Goal: Task Accomplishment & Management: Use online tool/utility

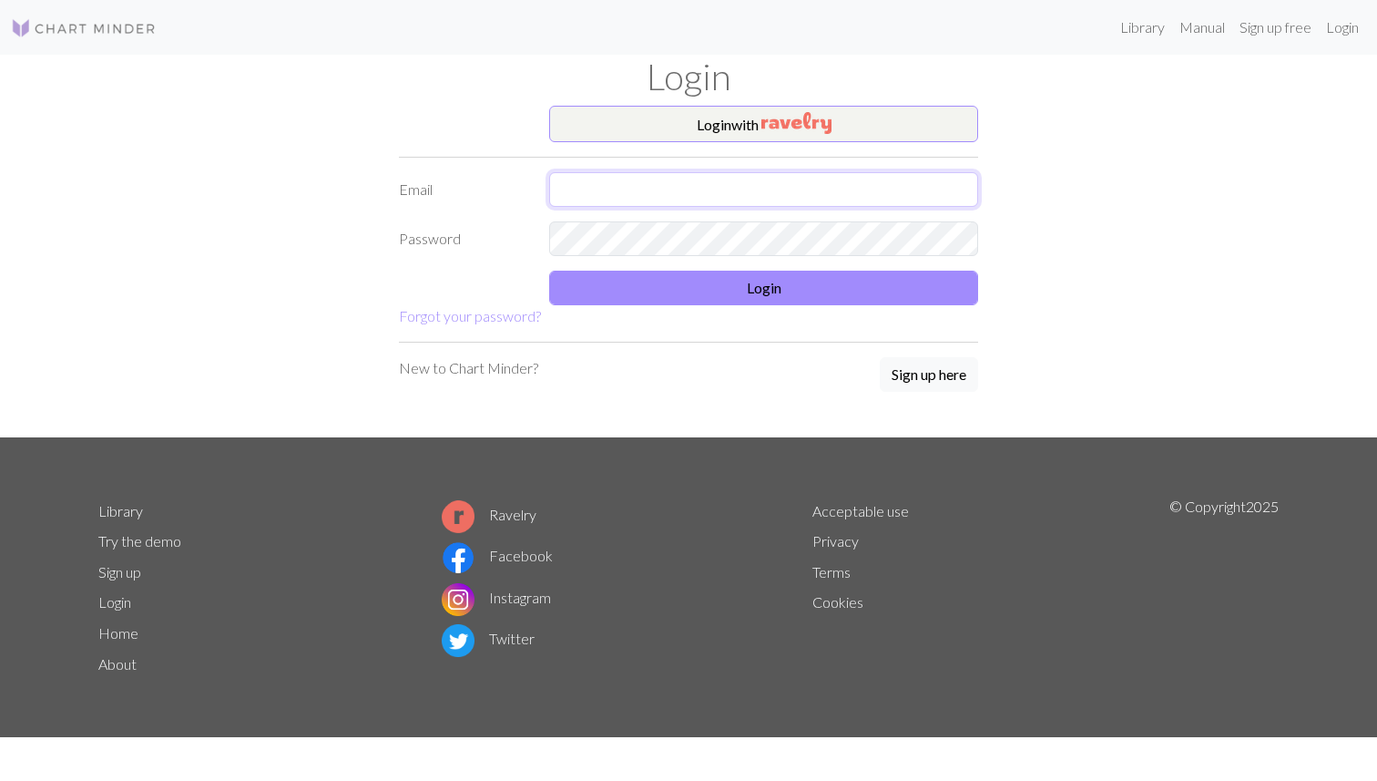
click at [628, 189] on input "text" at bounding box center [763, 189] width 429 height 35
type input "[EMAIL_ADDRESS][DOMAIN_NAME]"
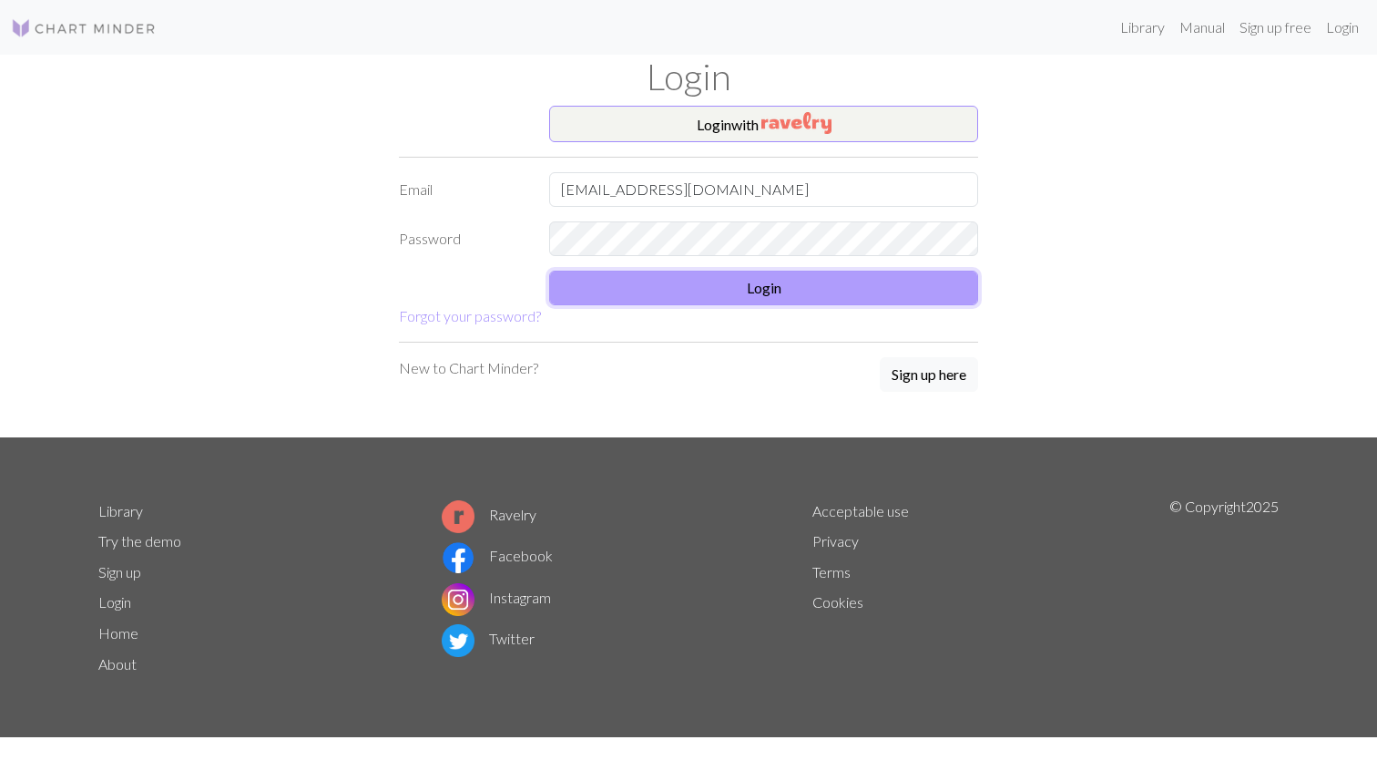
click at [685, 288] on button "Login" at bounding box center [763, 287] width 429 height 35
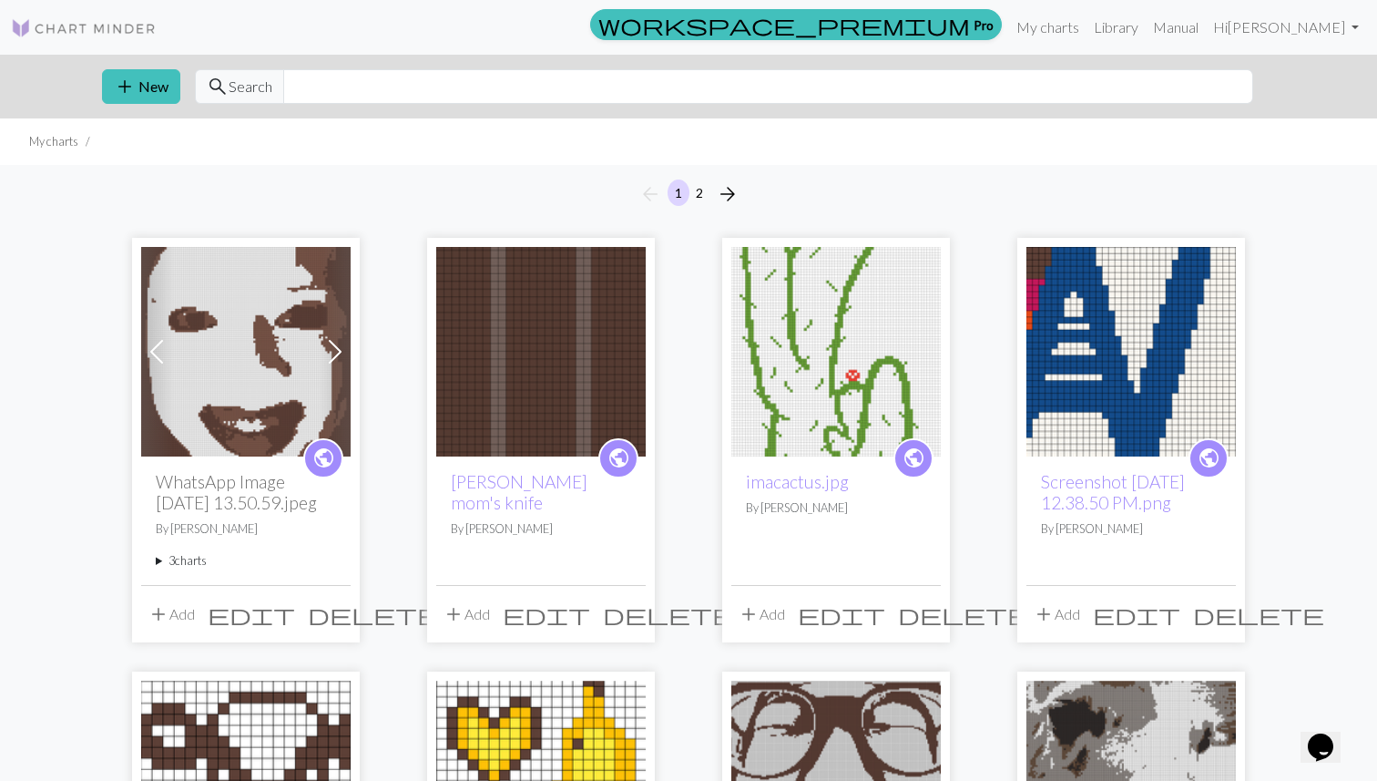
click at [159, 562] on summary "3 charts" at bounding box center [246, 560] width 180 height 17
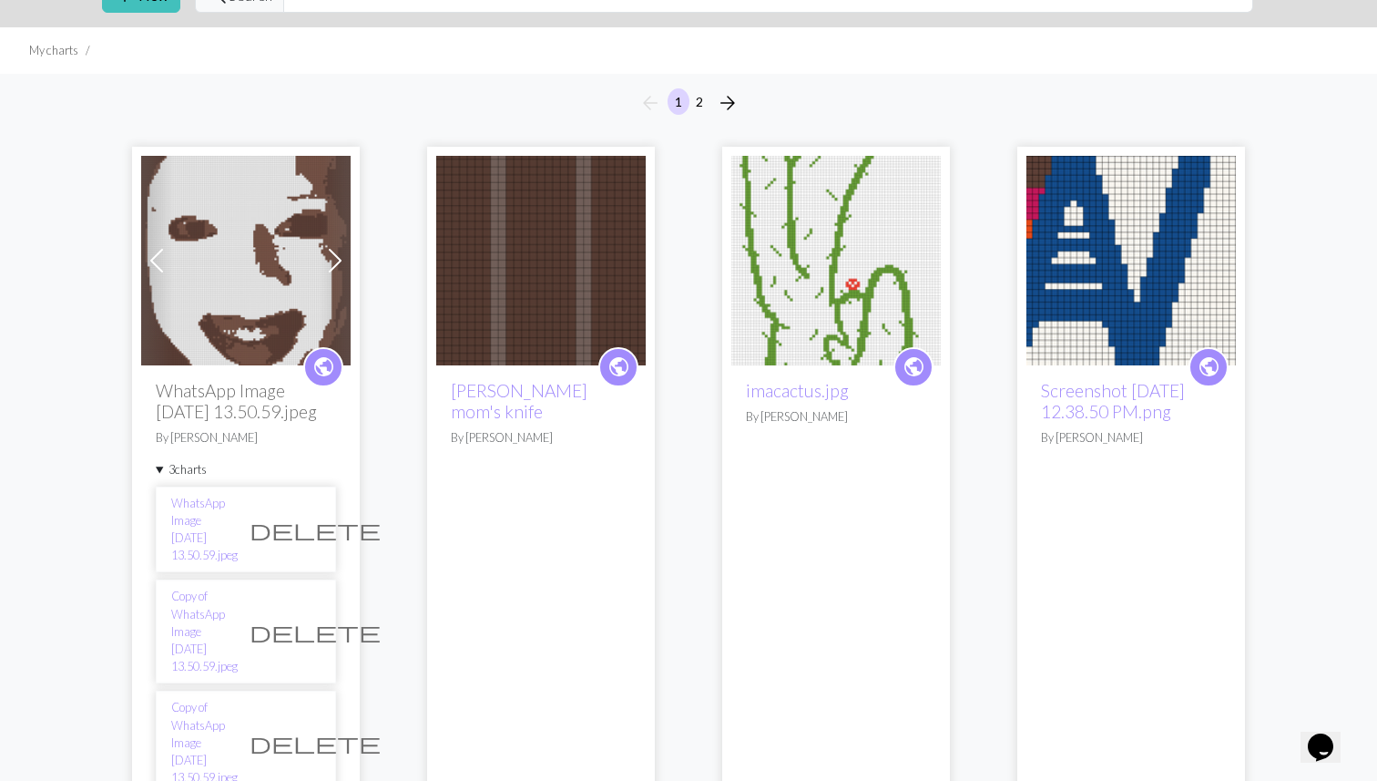
scroll to position [120, 0]
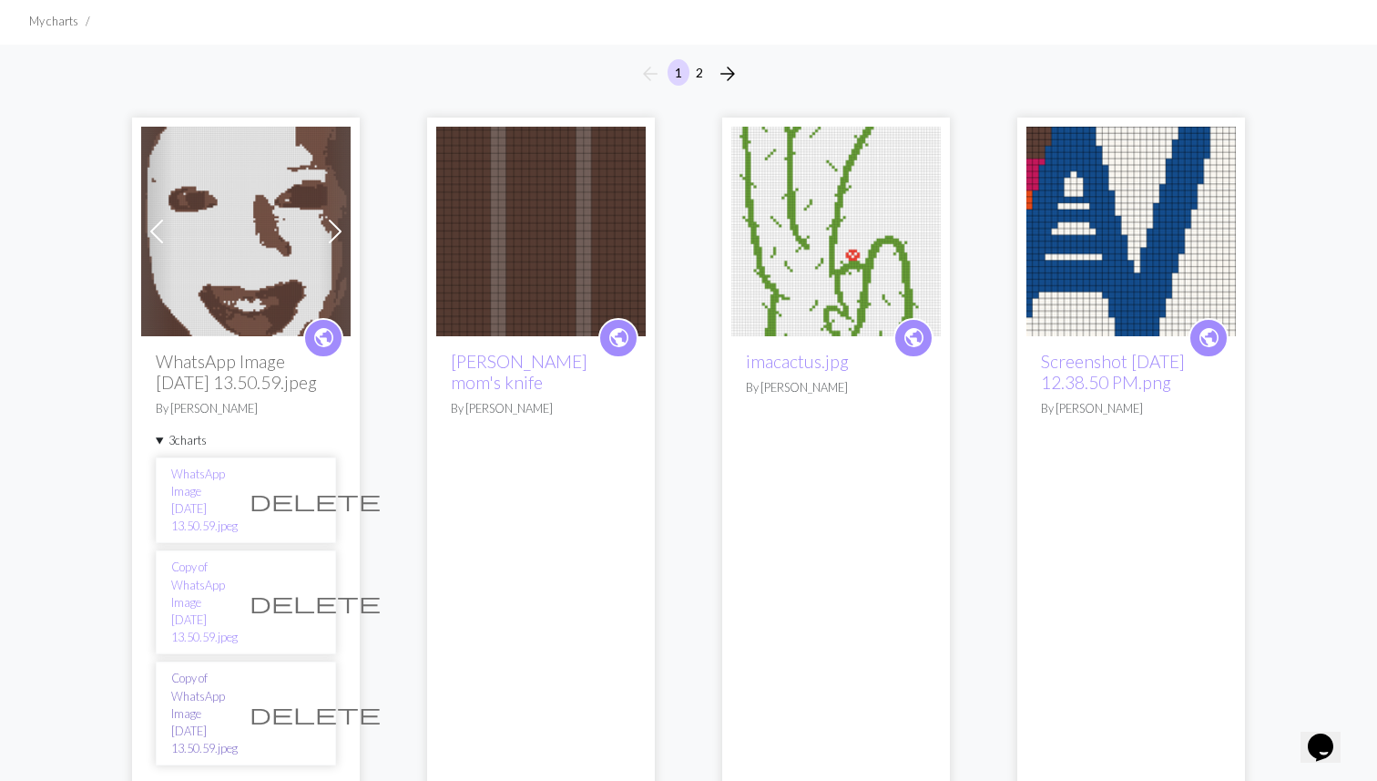
click at [209, 669] on link "Copy of WhatsApp Image [DATE] 13.50.59.jpeg" at bounding box center [204, 712] width 66 height 87
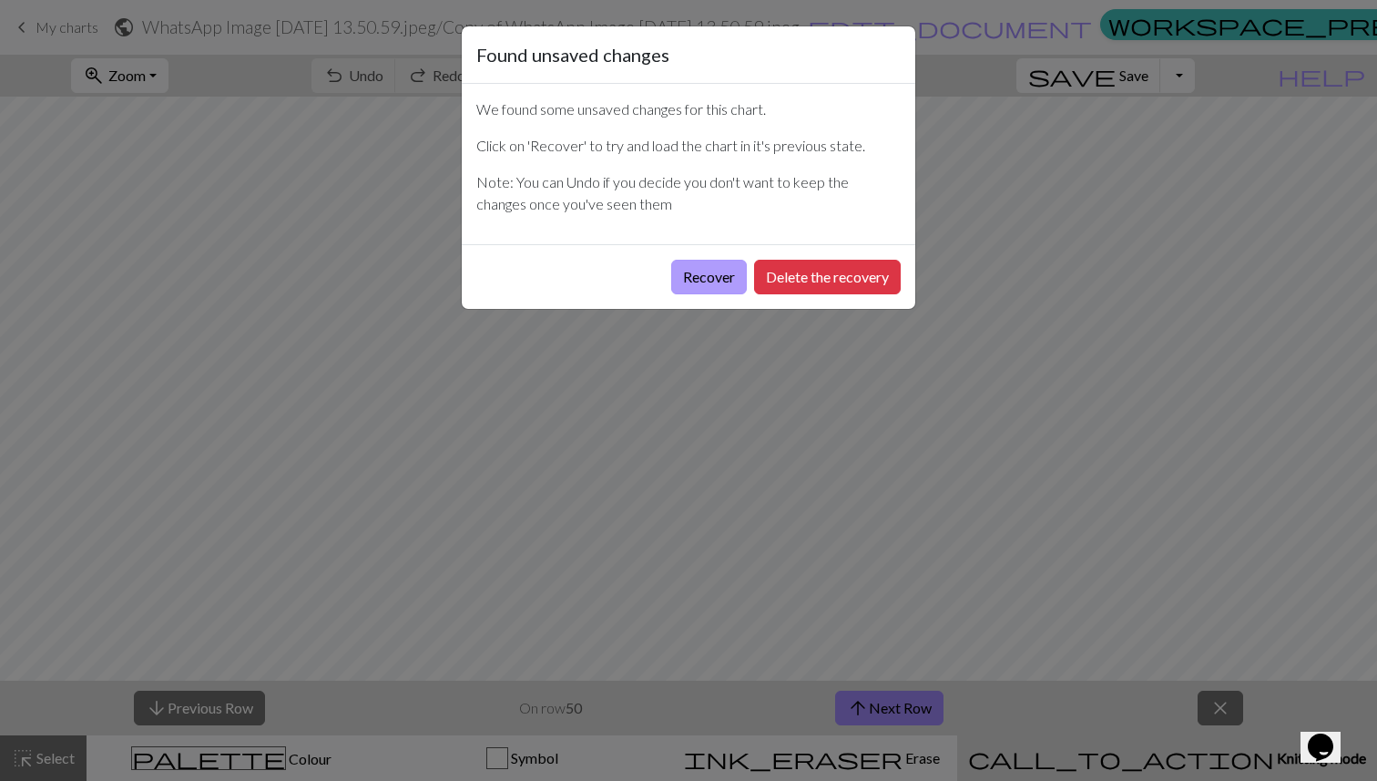
click at [698, 270] on button "Recover" at bounding box center [709, 277] width 76 height 35
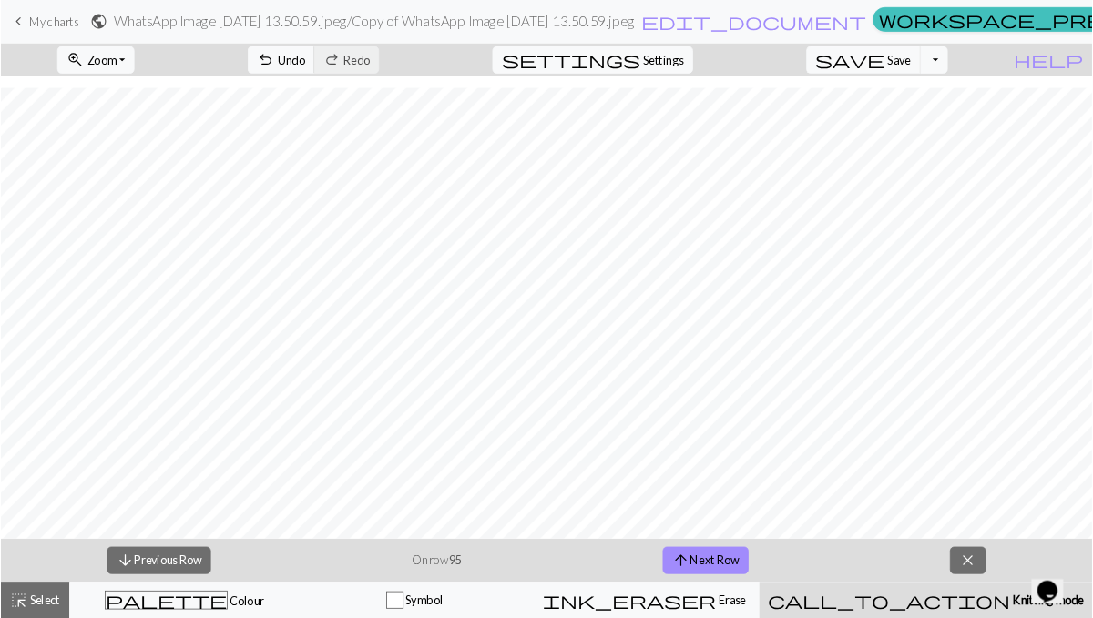
scroll to position [740, 0]
